Goal: Manage account settings

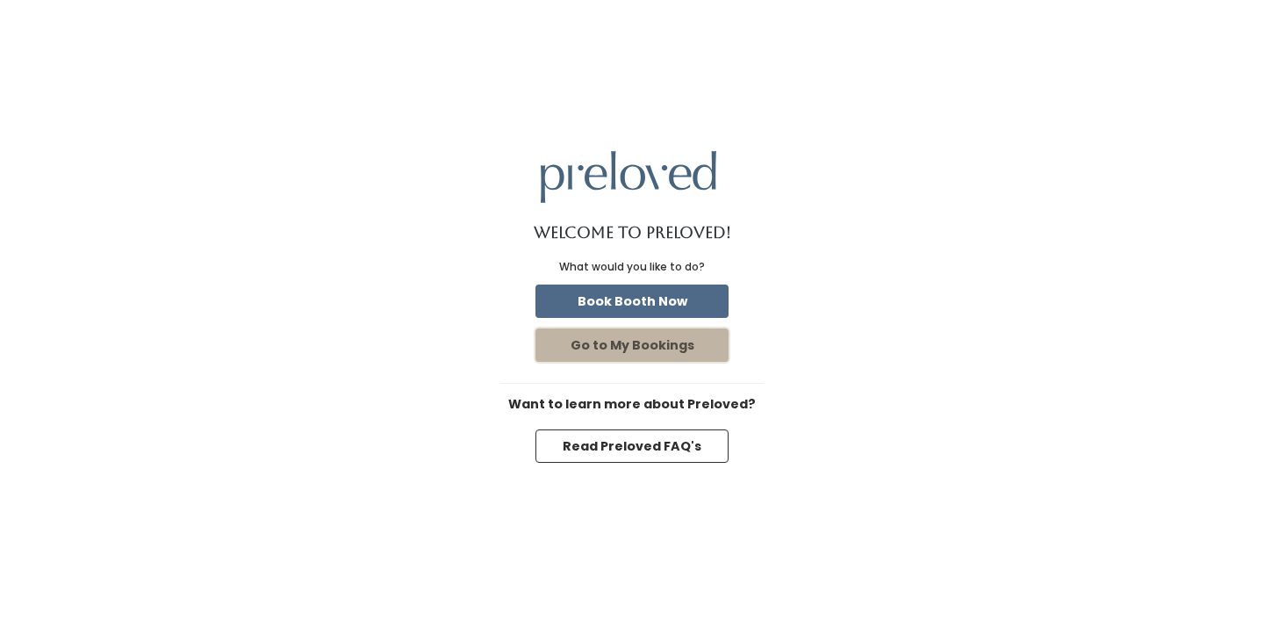
click at [629, 328] on button "Go to My Bookings" at bounding box center [632, 344] width 193 height 33
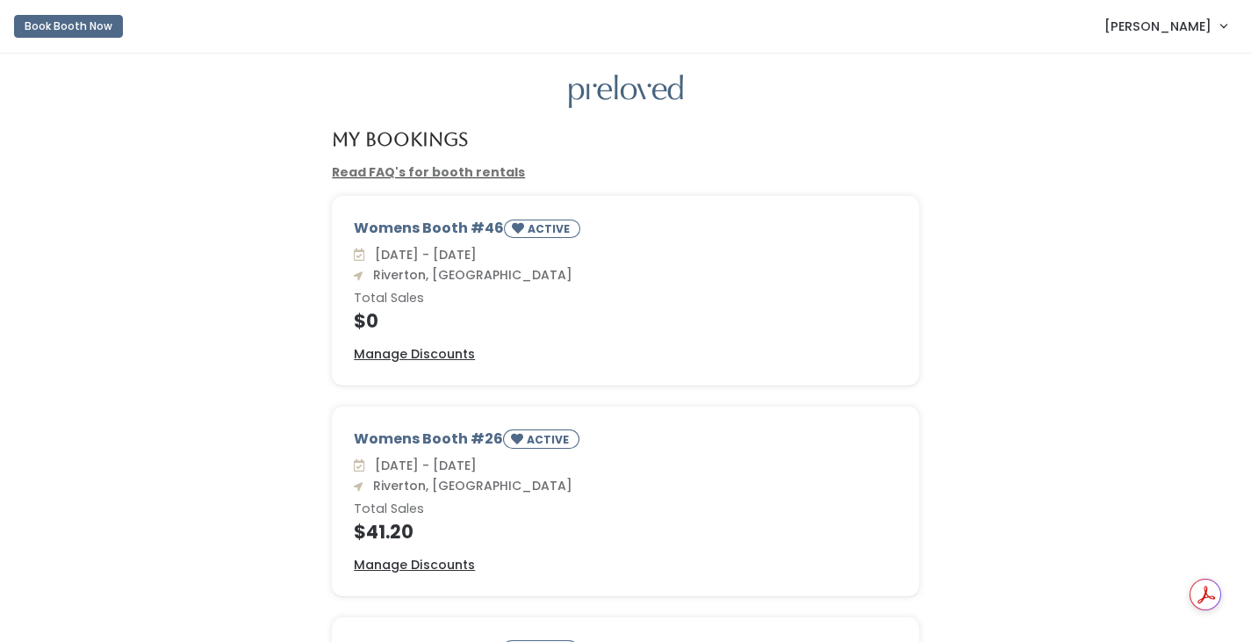
click at [1117, 33] on span "[PERSON_NAME]" at bounding box center [1157, 26] width 107 height 19
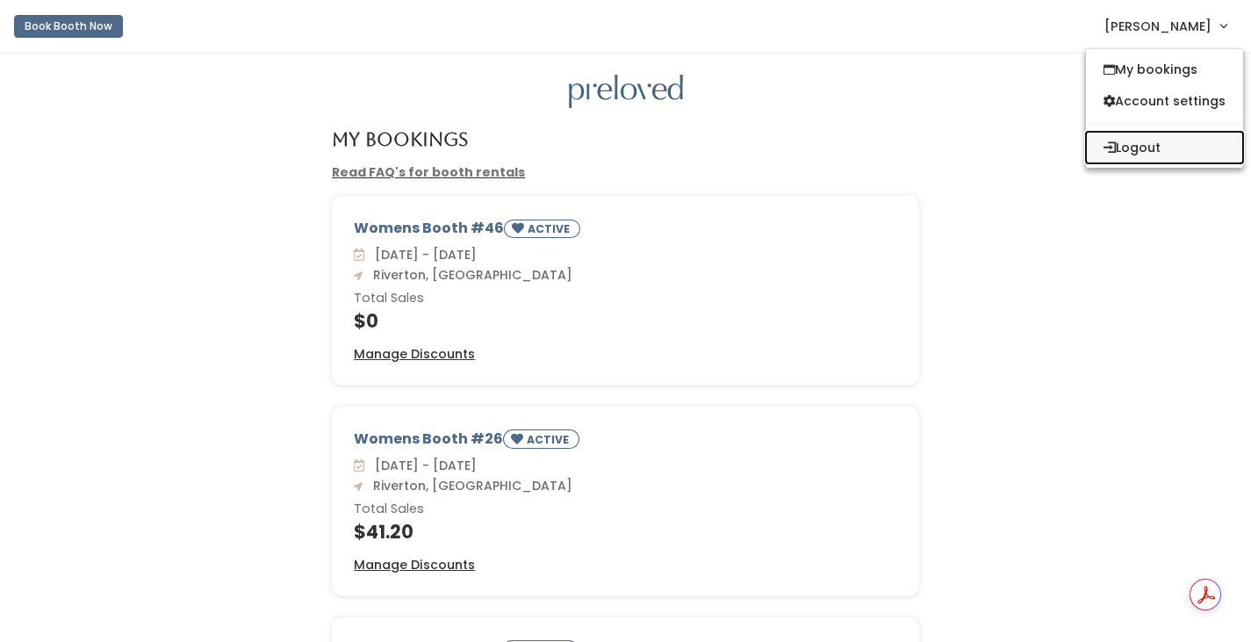
click at [1099, 163] on button "Logout" at bounding box center [1164, 148] width 157 height 32
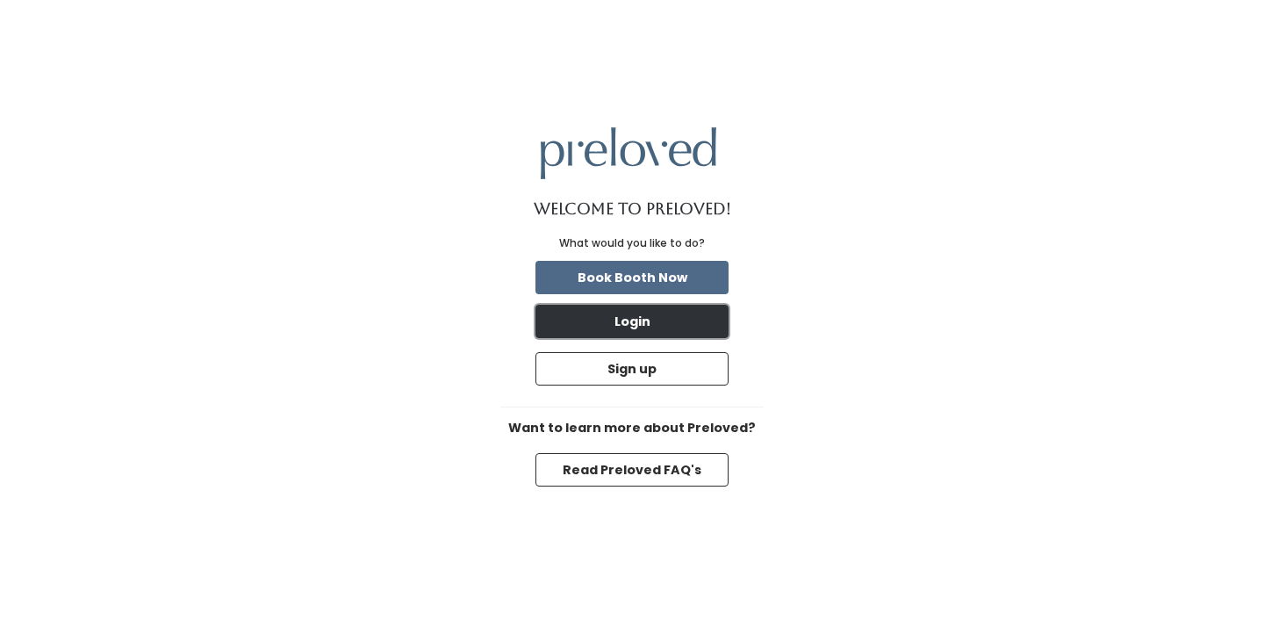
click at [661, 305] on button "Login" at bounding box center [632, 321] width 193 height 33
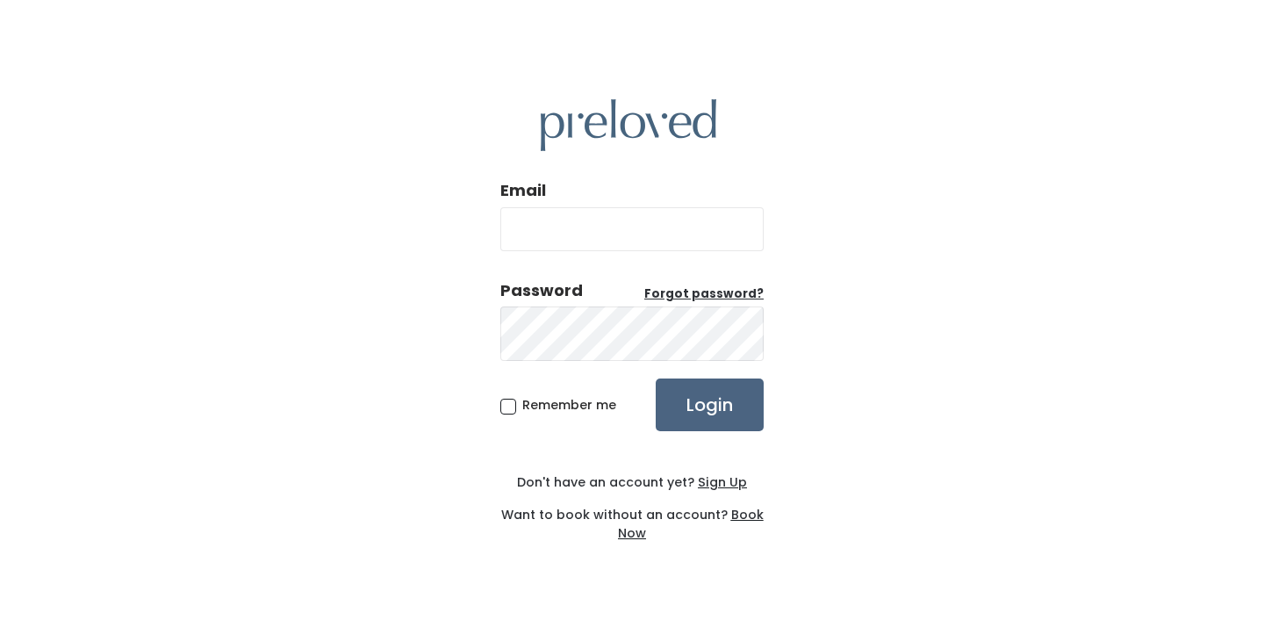
type input "bjsimmons73@gmail.com"
click at [726, 382] on input "Login" at bounding box center [710, 404] width 108 height 53
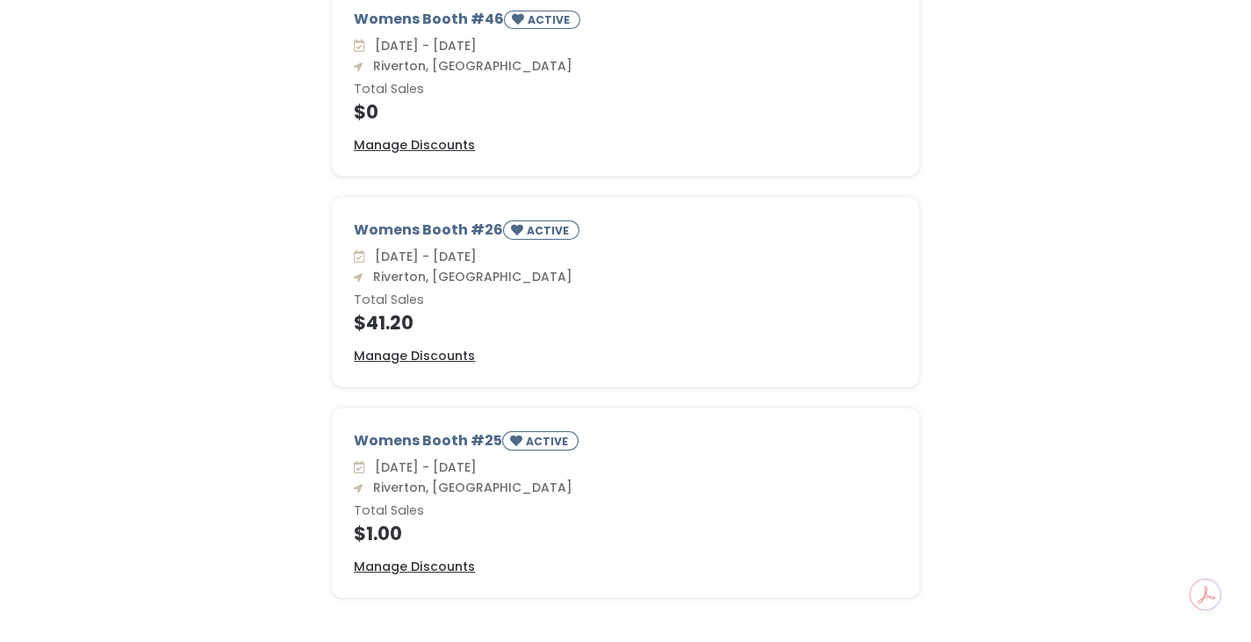
scroll to position [176, 0]
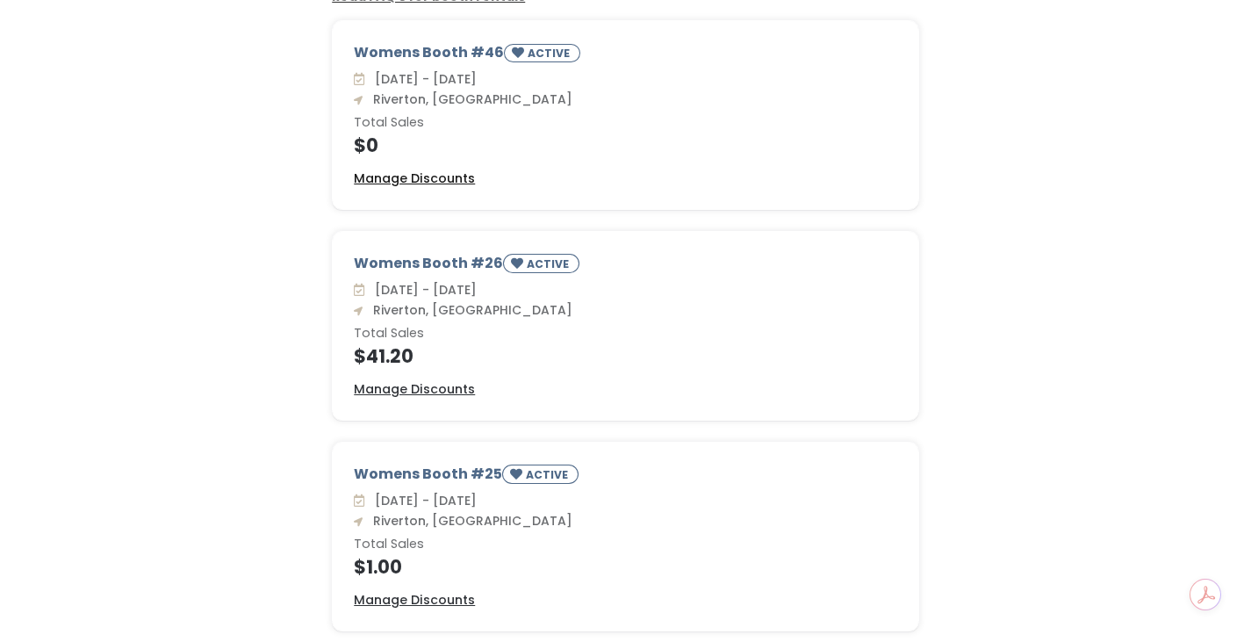
click at [452, 187] on u "Manage Discounts" at bounding box center [414, 178] width 121 height 18
